Goal: Navigation & Orientation: Go to known website

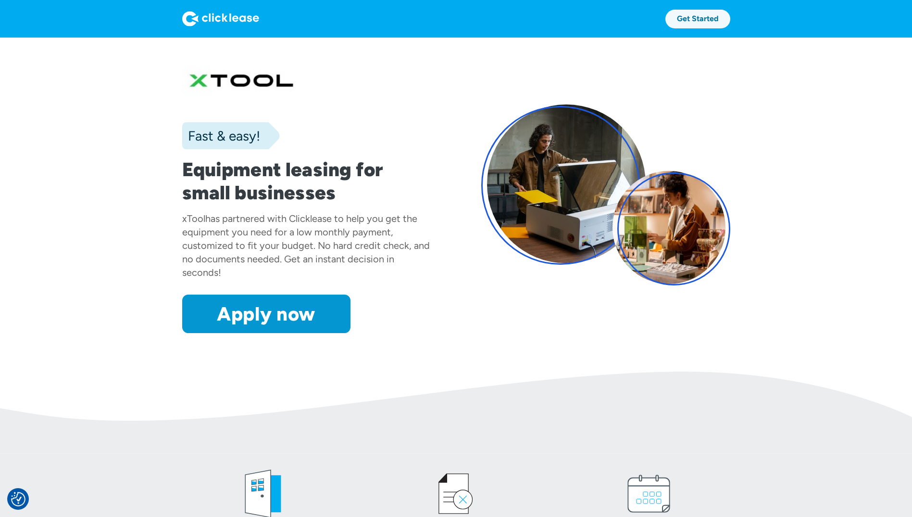
click at [683, 23] on link "Get Started" at bounding box center [698, 19] width 65 height 19
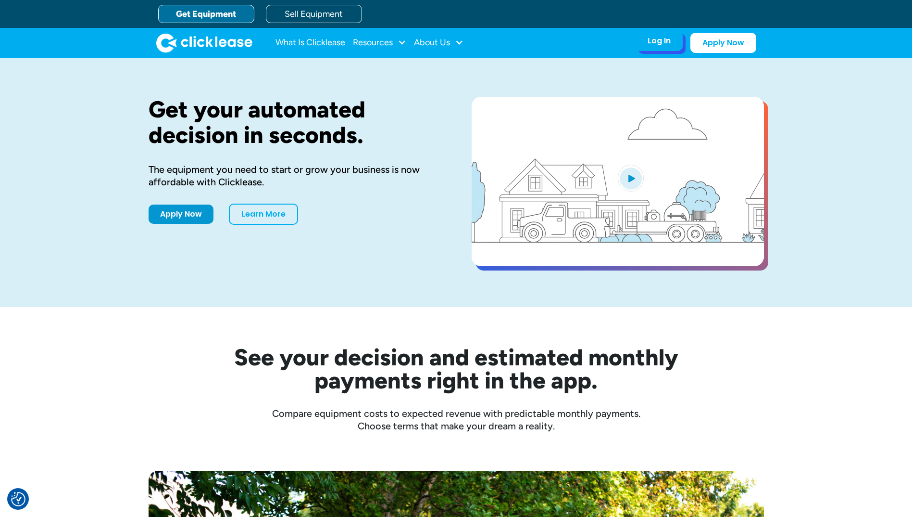
click at [649, 39] on div "Log In" at bounding box center [659, 41] width 23 height 10
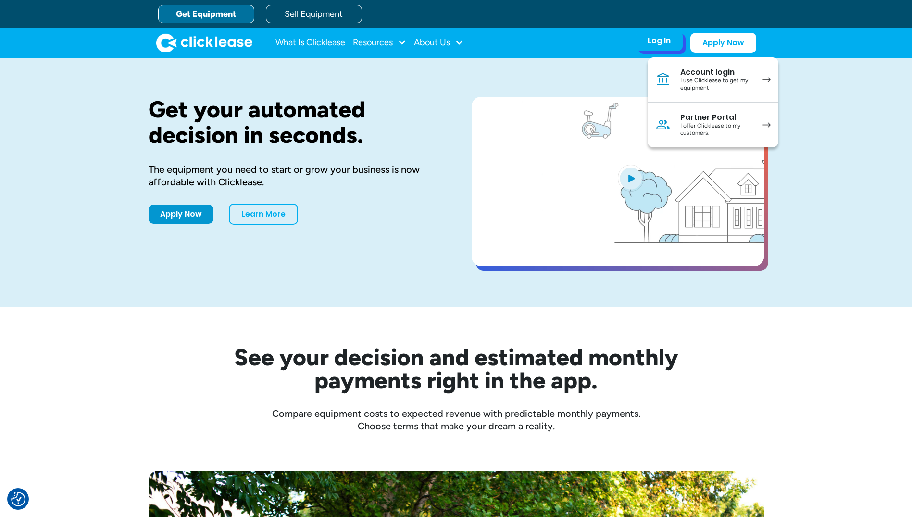
click at [710, 72] on div "Account login" at bounding box center [717, 72] width 73 height 10
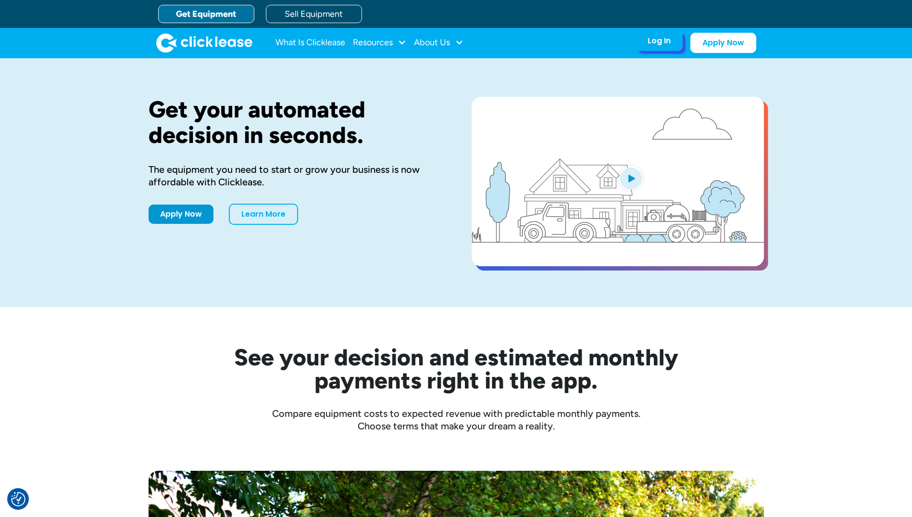
click at [659, 46] on div "Log In" at bounding box center [659, 41] width 23 height 10
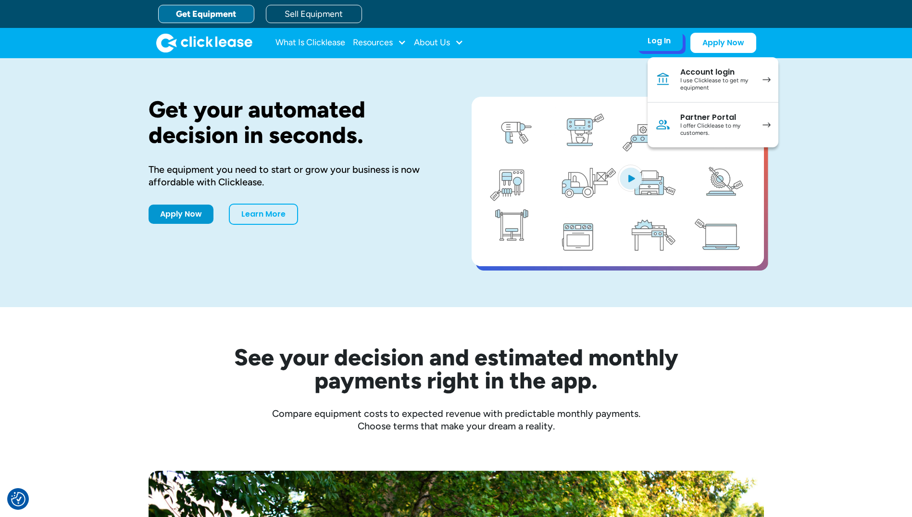
click at [741, 79] on div "I use Clicklease to get my equipment" at bounding box center [717, 84] width 73 height 15
